Goal: Transaction & Acquisition: Download file/media

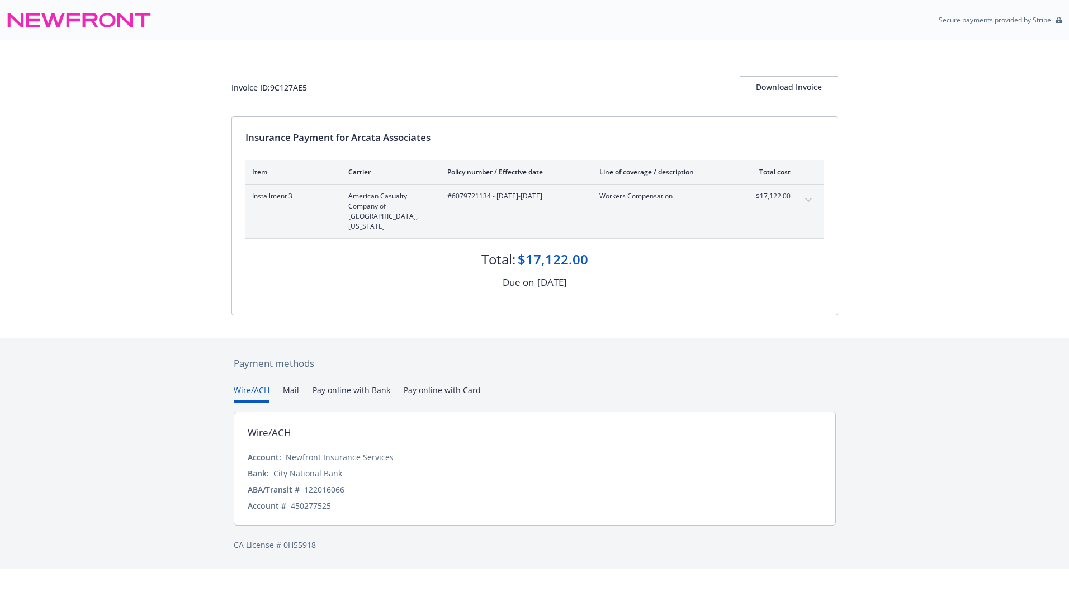
click at [792, 102] on div "Invoice ID: 9C127AE5 Download Invoice" at bounding box center [535, 78] width 607 height 76
click at [795, 84] on div "Download Invoice" at bounding box center [789, 87] width 98 height 21
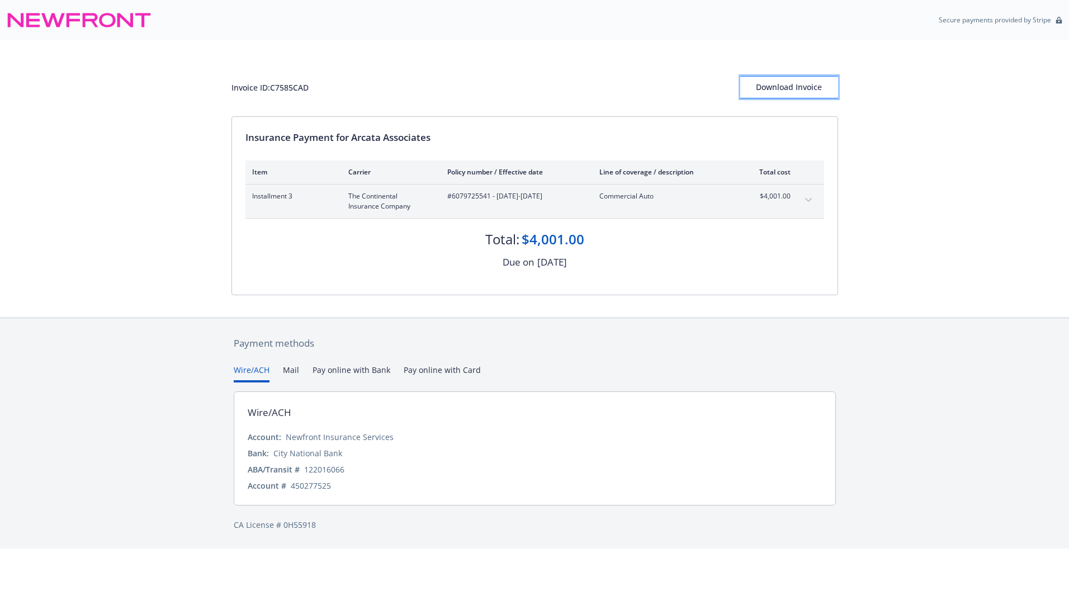
click at [801, 81] on div "Download Invoice" at bounding box center [789, 87] width 98 height 21
drag, startPoint x: 827, startPoint y: 83, endPoint x: 290, endPoint y: 479, distance: 667.4
click at [828, 83] on button "Download Invoice" at bounding box center [789, 87] width 98 height 22
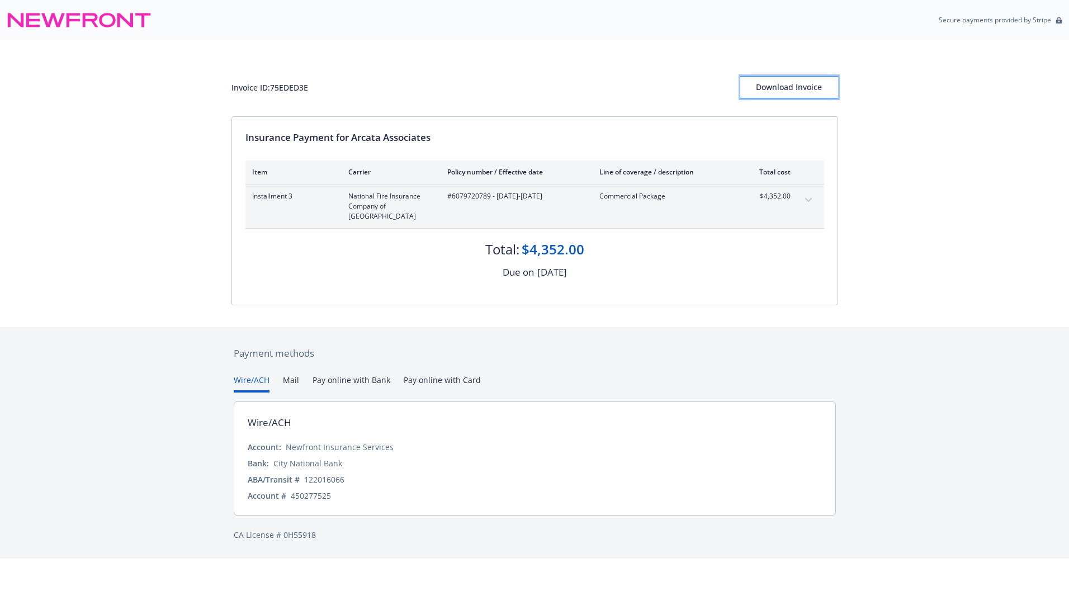
click at [804, 86] on div "Download Invoice" at bounding box center [789, 87] width 98 height 21
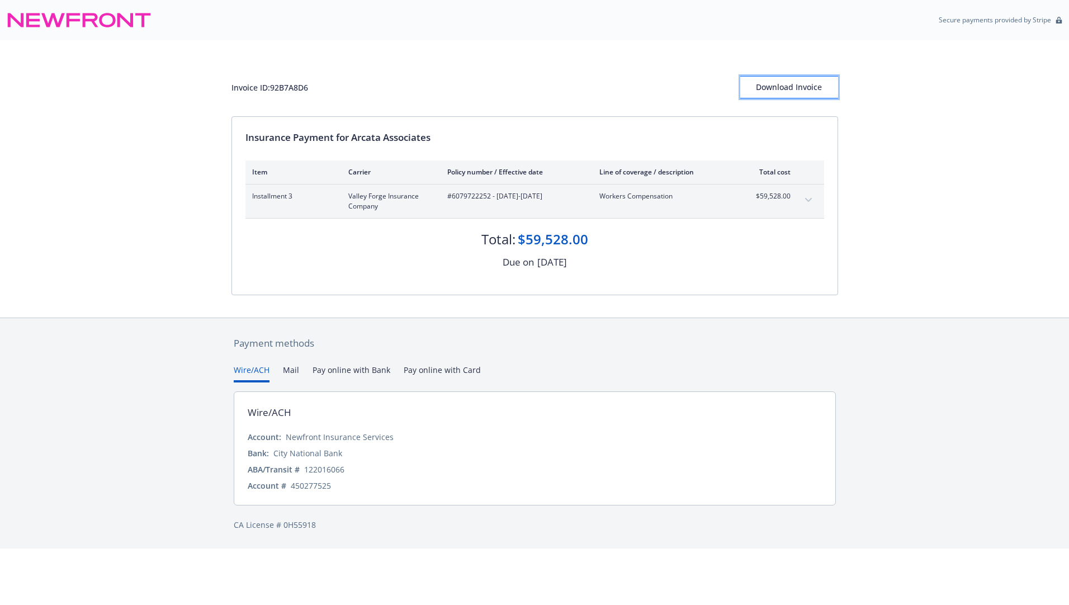
click at [811, 81] on div "Download Invoice" at bounding box center [789, 87] width 98 height 21
